Goal: Participate in discussion: Engage in conversation with other users on a specific topic

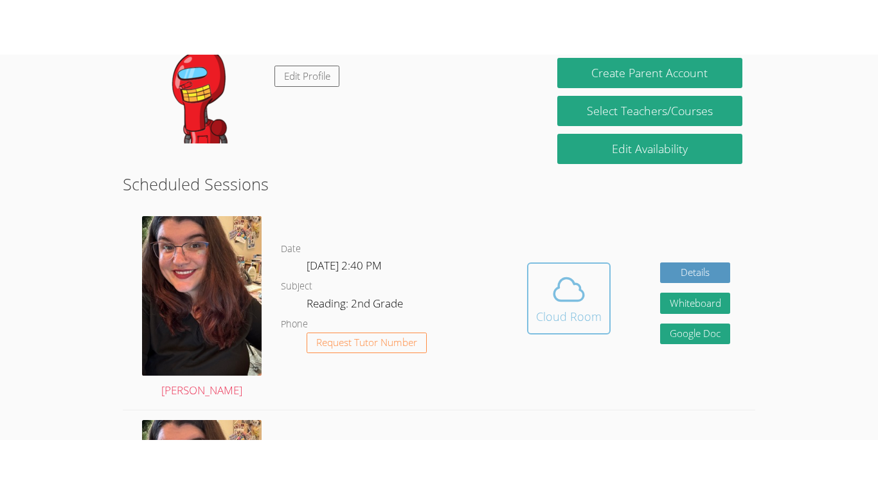
scroll to position [247, 0]
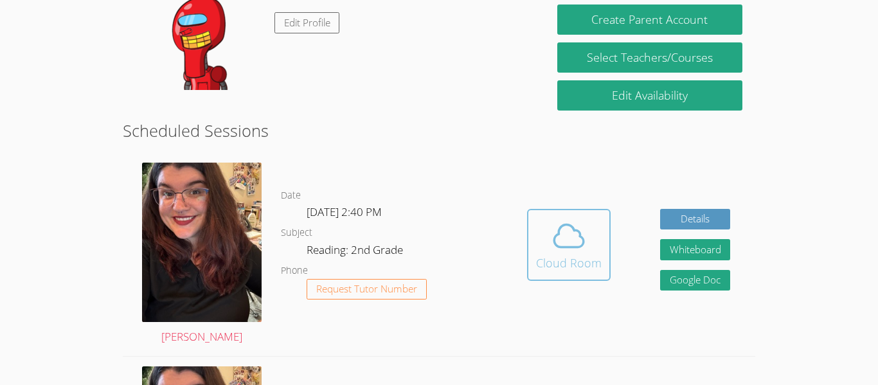
click at [575, 245] on icon at bounding box center [569, 236] width 36 height 36
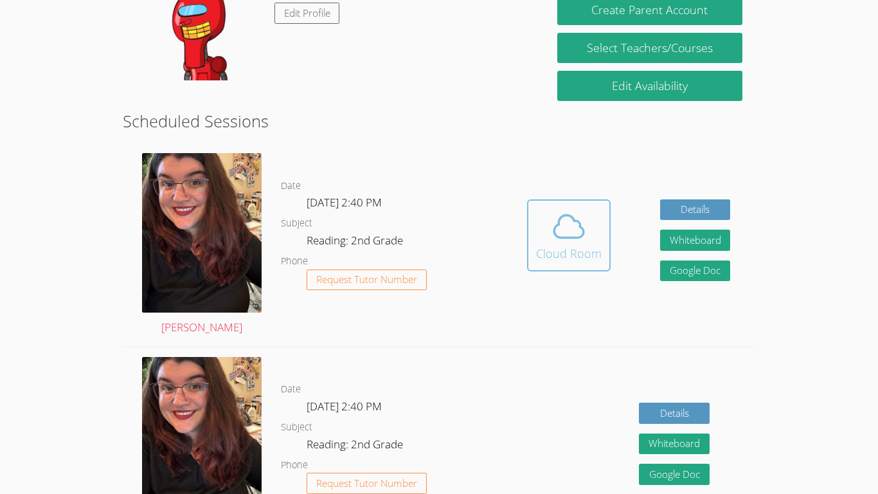
scroll to position [254, 0]
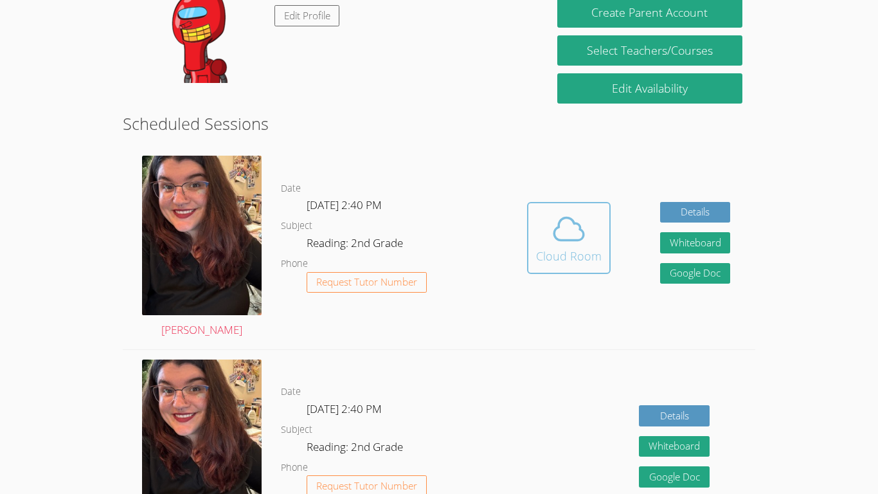
click at [590, 248] on div "Cloud Room" at bounding box center [569, 256] width 66 height 18
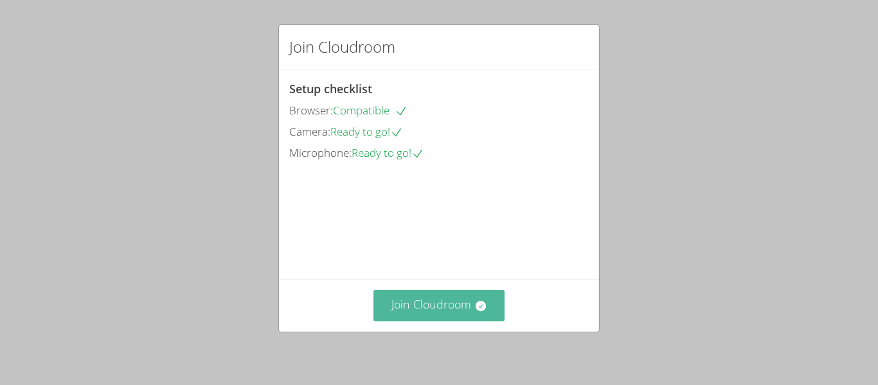
click at [442, 316] on button "Join Cloudroom" at bounding box center [440, 306] width 132 height 32
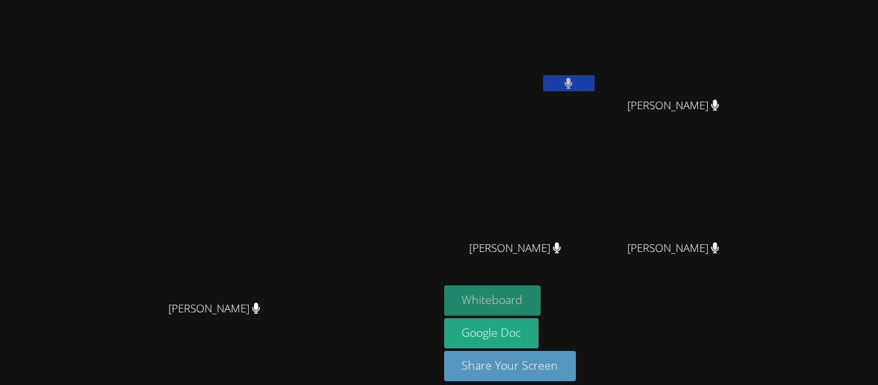
click at [541, 298] on button "Whiteboard" at bounding box center [492, 300] width 97 height 30
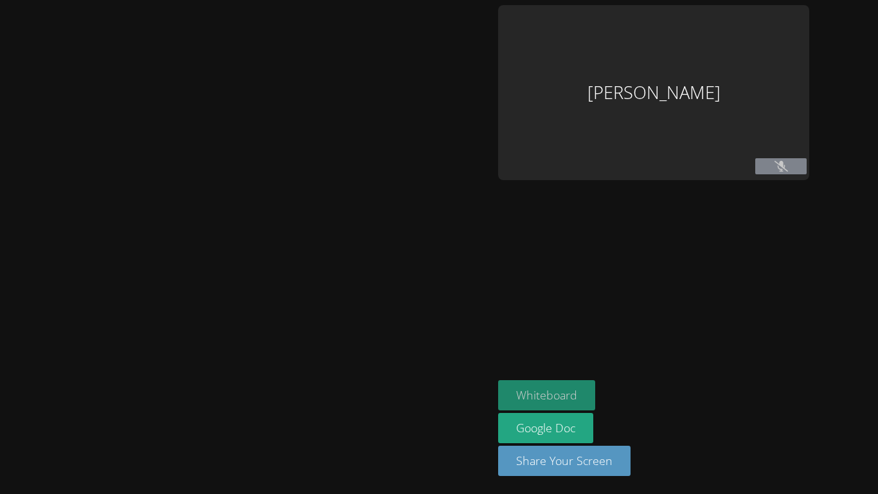
click at [566, 390] on button "Whiteboard" at bounding box center [546, 395] width 97 height 30
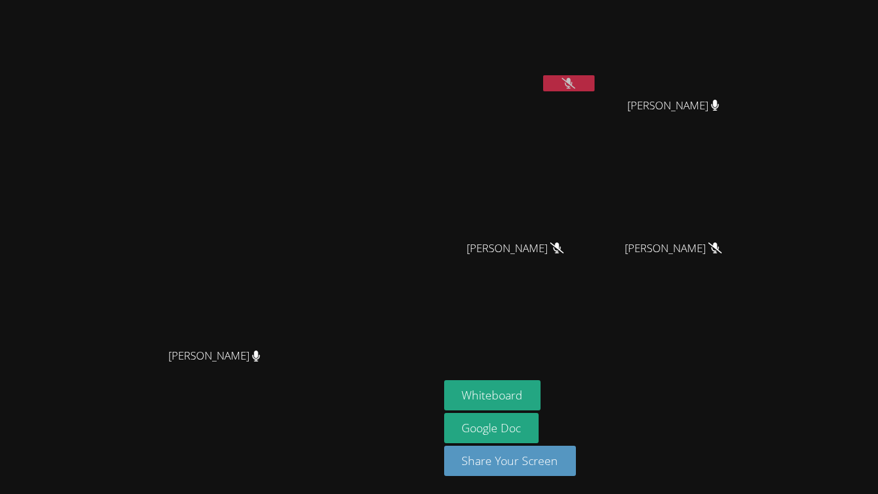
click at [595, 89] on button at bounding box center [568, 83] width 51 height 16
click at [573, 83] on icon at bounding box center [569, 83] width 8 height 11
click at [575, 84] on icon at bounding box center [569, 83] width 14 height 11
click at [541, 395] on button "Whiteboard" at bounding box center [492, 395] width 97 height 30
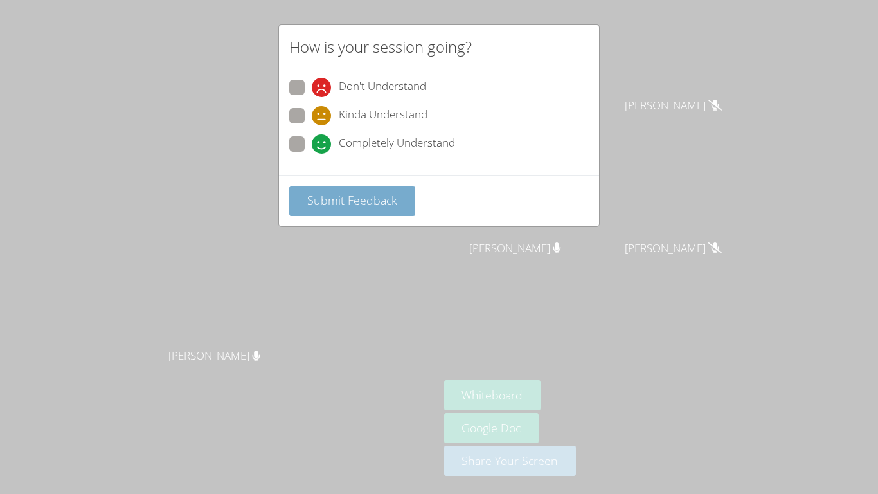
click at [325, 206] on span "Submit Feedback" at bounding box center [352, 199] width 90 height 15
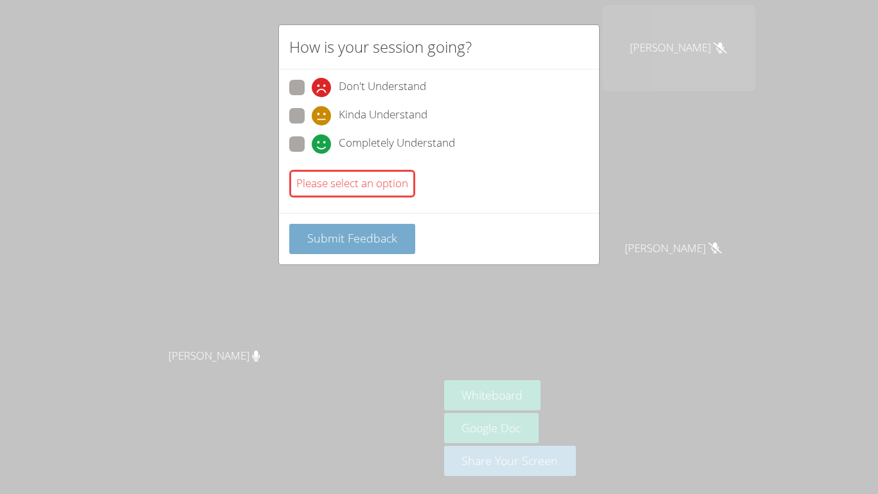
click at [379, 250] on button "Submit Feedback" at bounding box center [352, 239] width 126 height 30
click at [380, 238] on span "Submit Feedback" at bounding box center [352, 237] width 90 height 15
click at [375, 246] on button "Submit Feedback" at bounding box center [352, 239] width 126 height 30
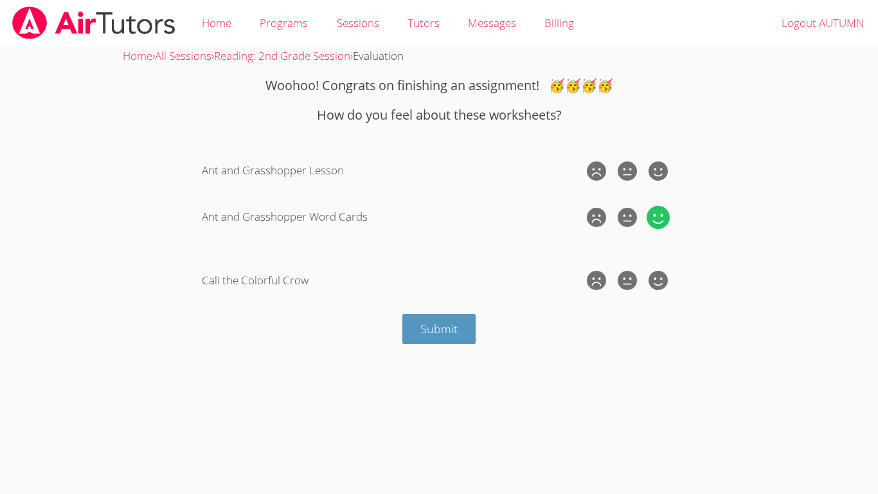
click at [663, 217] on icon at bounding box center [658, 217] width 23 height 23
click at [0, 0] on input "radio" at bounding box center [0, 0] width 0 height 0
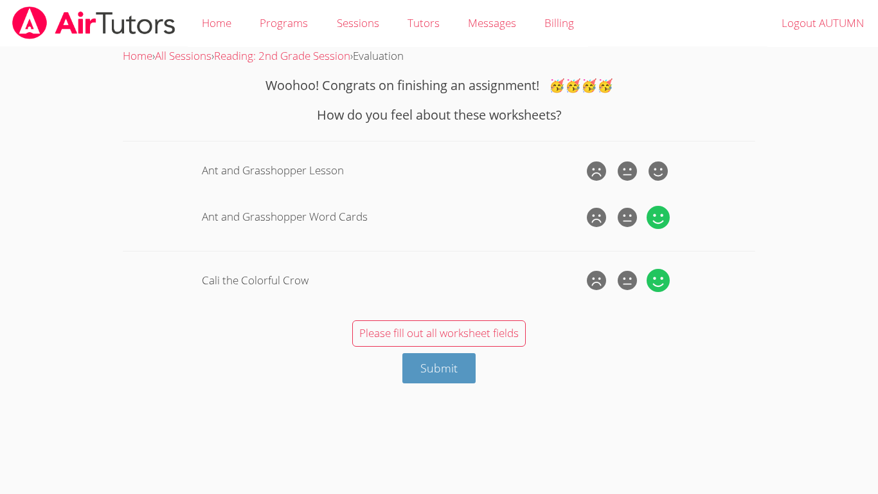
click at [664, 280] on icon at bounding box center [658, 280] width 23 height 23
click at [0, 0] on input "radio" at bounding box center [0, 0] width 0 height 0
click at [666, 171] on icon at bounding box center [658, 170] width 23 height 23
click at [0, 0] on input "radio" at bounding box center [0, 0] width 0 height 0
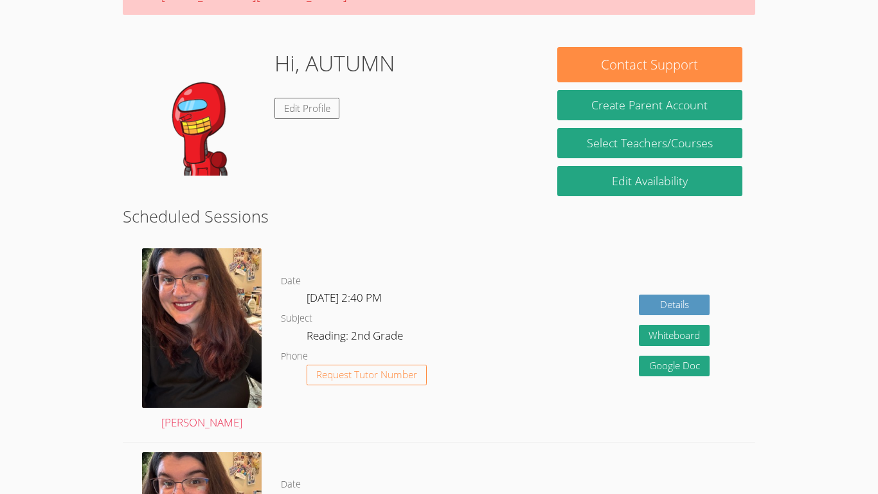
scroll to position [152, 0]
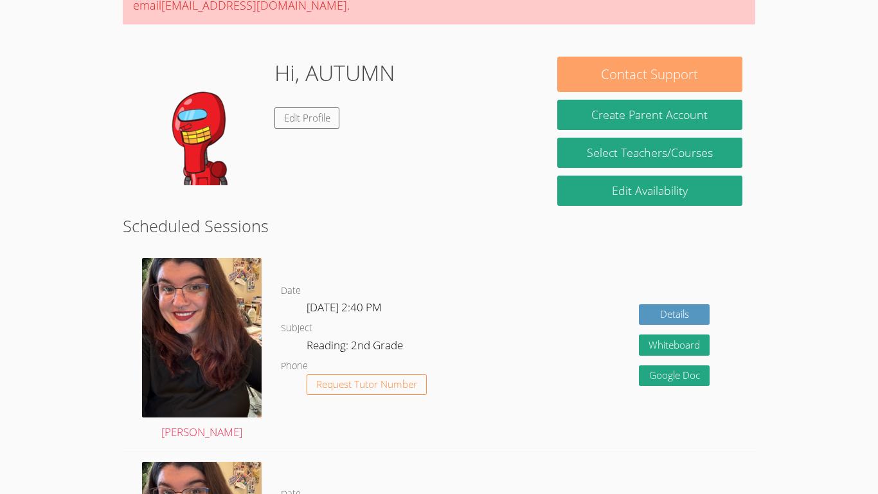
click at [723, 69] on button "Contact Support" at bounding box center [649, 74] width 185 height 35
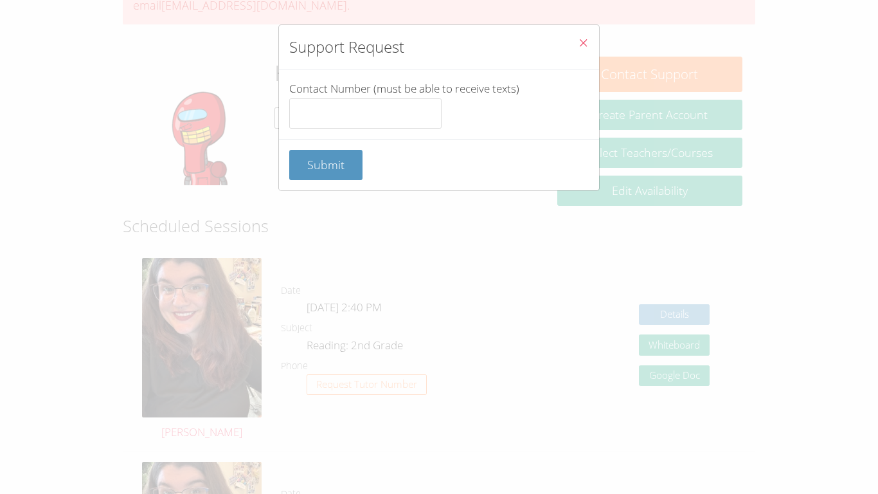
click at [598, 37] on button "Close" at bounding box center [584, 44] width 32 height 39
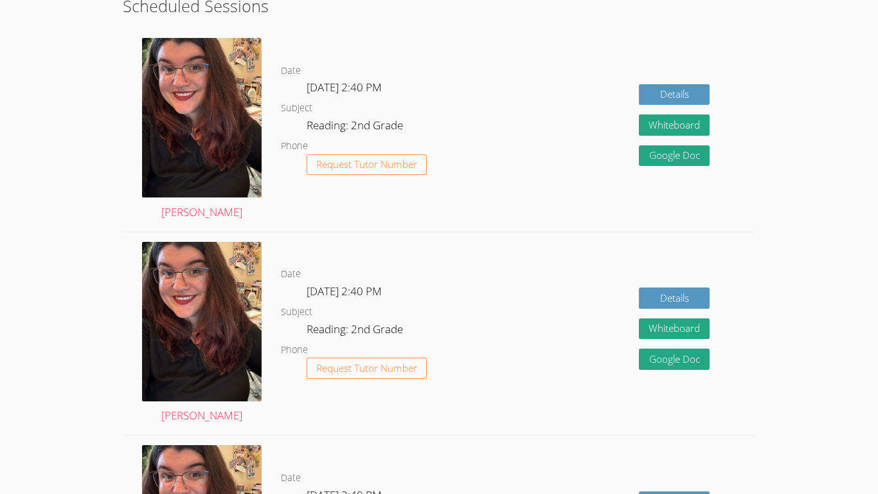
scroll to position [370, 0]
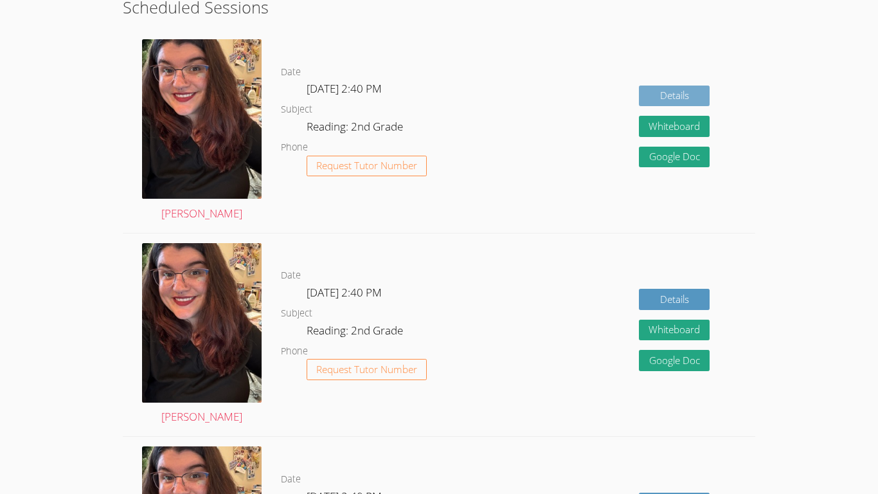
click at [690, 95] on link "Details" at bounding box center [674, 96] width 71 height 21
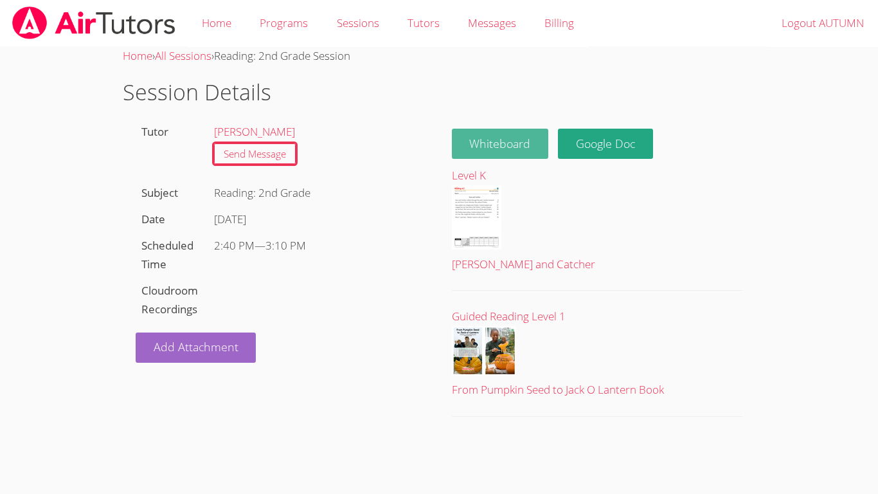
click at [512, 145] on button "Whiteboard" at bounding box center [500, 144] width 97 height 30
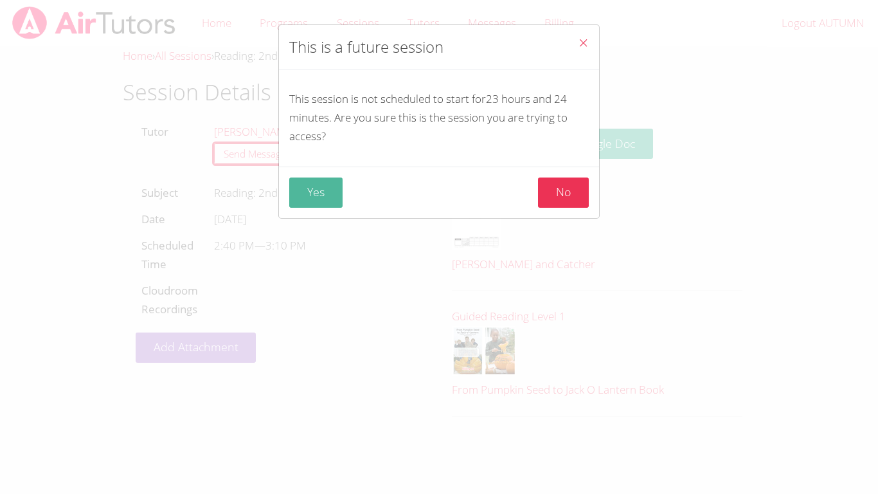
click at [311, 183] on button "Yes" at bounding box center [315, 192] width 53 height 30
